Goal: Check status: Check status

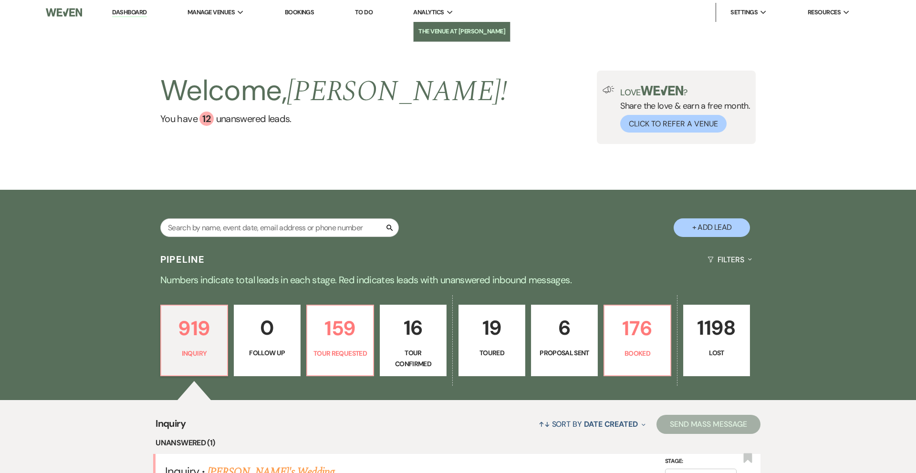
click at [432, 34] on li "The Venue at [PERSON_NAME]" at bounding box center [461, 32] width 87 height 10
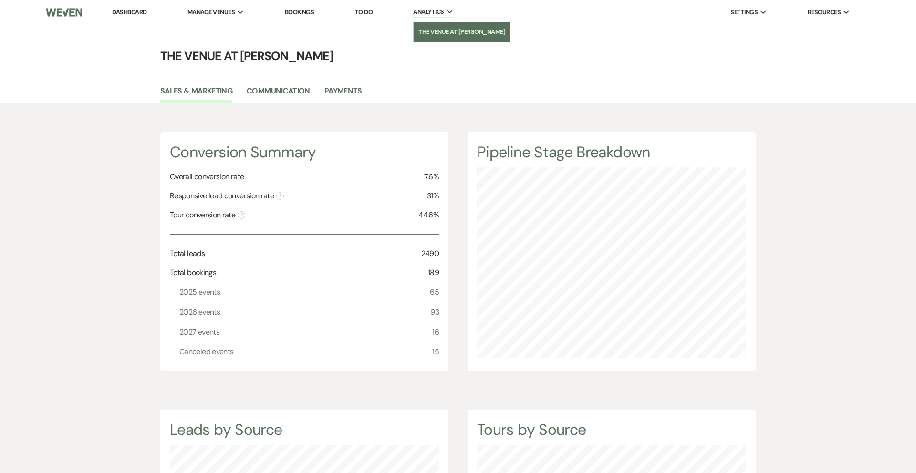
scroll to position [473, 916]
click at [348, 95] on link "Payments" at bounding box center [343, 94] width 38 height 18
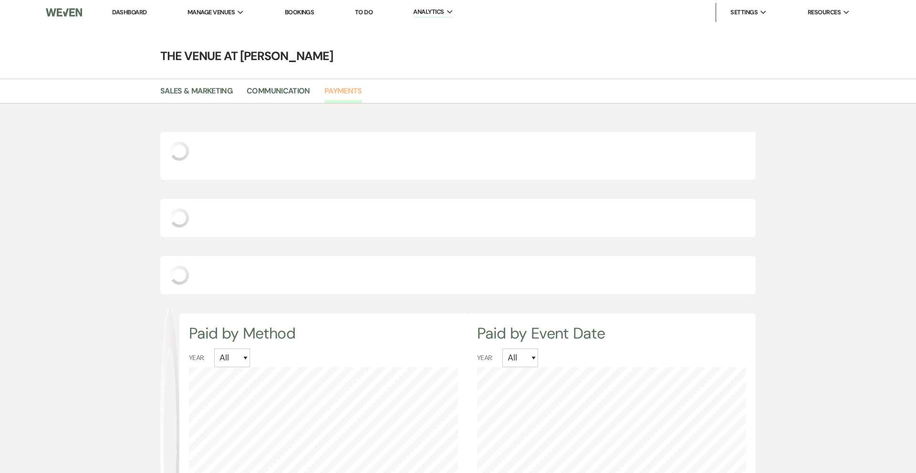
scroll to position [473, 916]
select select "2025"
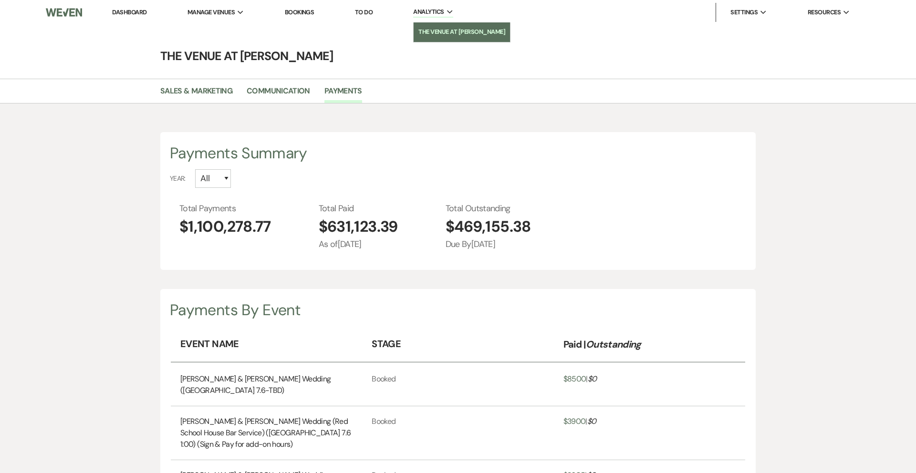
click at [440, 37] on link "The Venue at [PERSON_NAME]" at bounding box center [462, 31] width 96 height 19
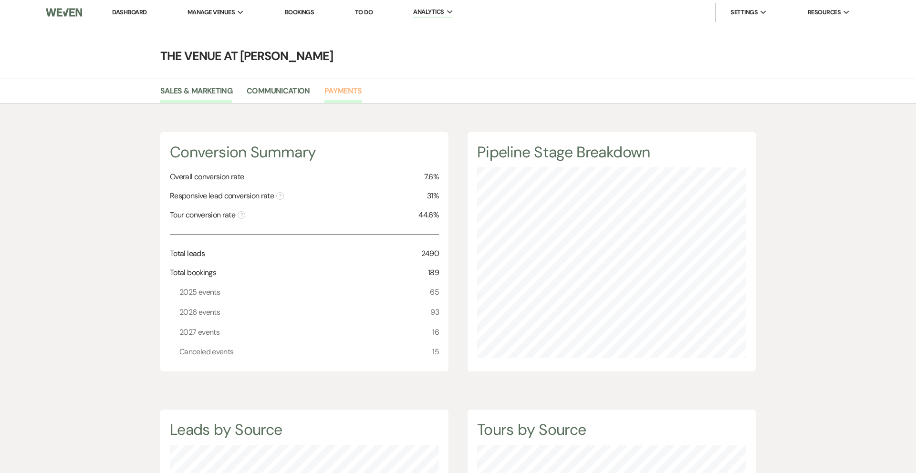
click at [344, 85] on link "Payments" at bounding box center [343, 94] width 38 height 18
select select "2025"
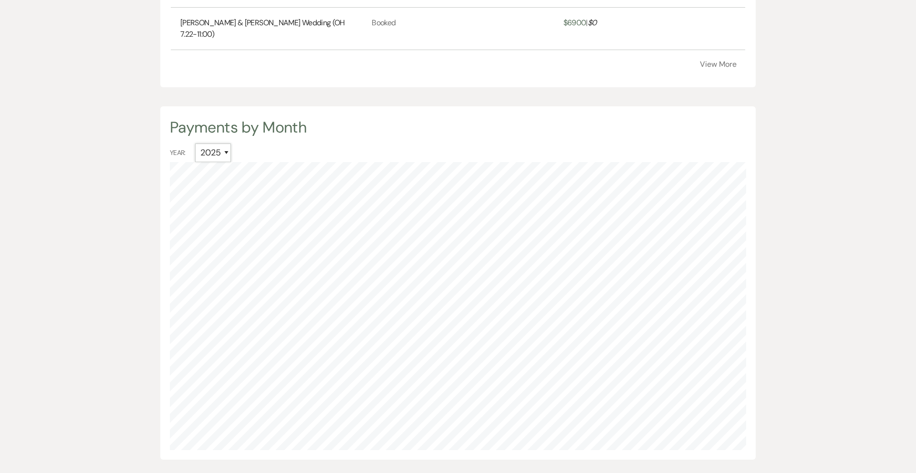
click at [216, 144] on select "All 2027 2026 2025 2024" at bounding box center [213, 153] width 36 height 19
click at [221, 144] on select "All 2027 2026 2025 2024" at bounding box center [213, 153] width 36 height 19
select select "2025"
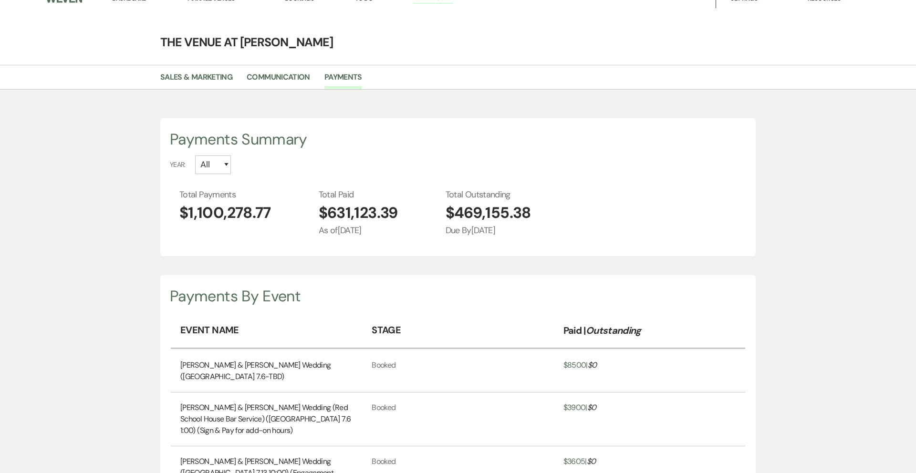
scroll to position [0, 0]
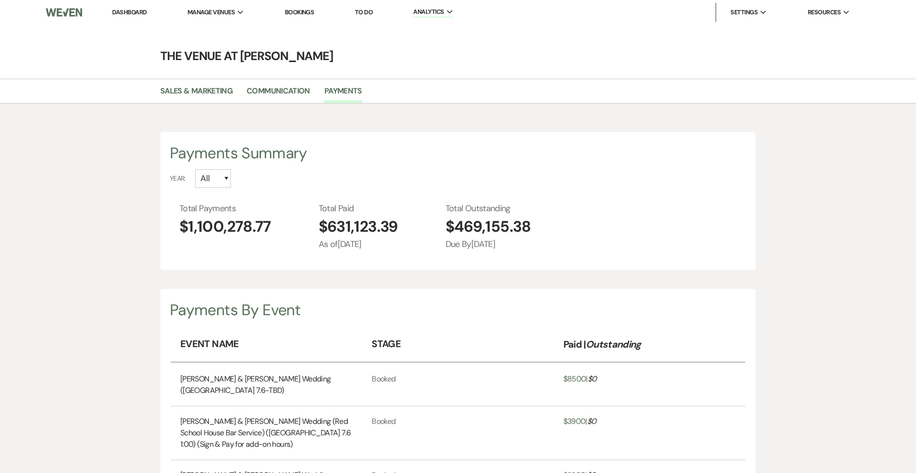
click at [141, 14] on link "Dashboard" at bounding box center [129, 12] width 34 height 8
